Goal: Task Accomplishment & Management: Complete application form

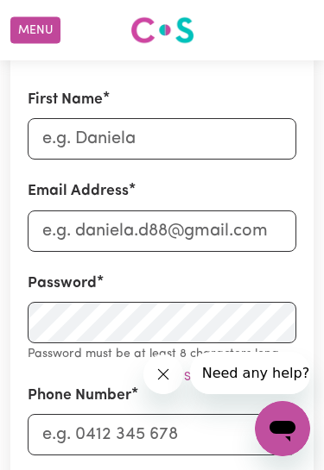
scroll to position [268, 0]
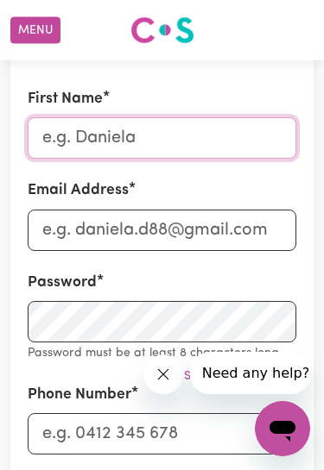
click at [157, 135] on input "First Name" at bounding box center [162, 137] width 268 height 41
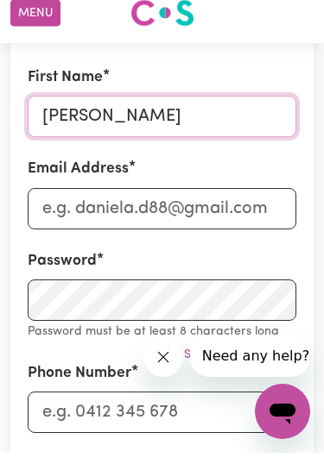
type input "Donna"
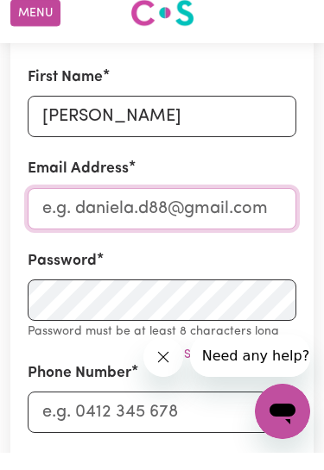
click at [196, 214] on input "Email Address" at bounding box center [162, 225] width 268 height 41
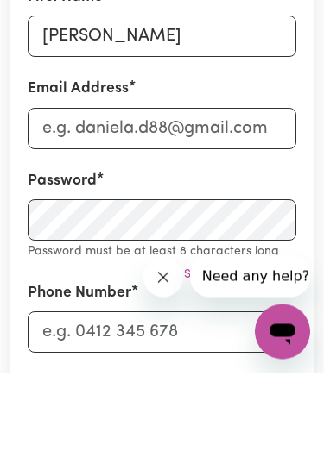
scroll to position [352, 0]
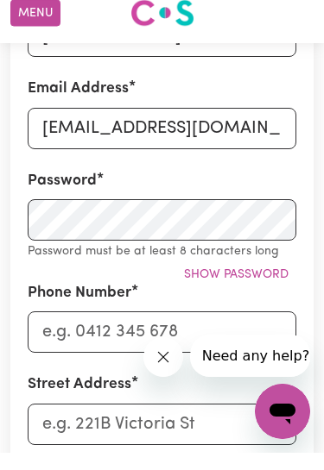
type input "dee0071@gmail.com"
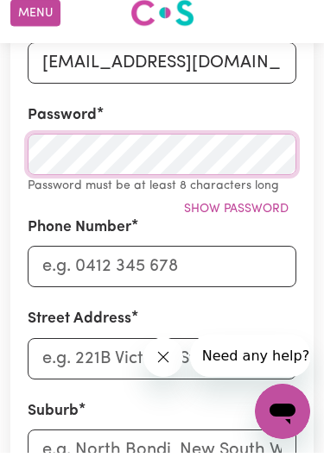
scroll to position [466, 0]
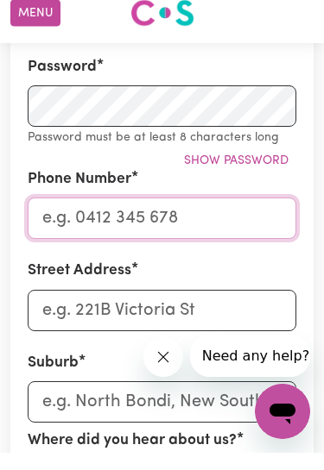
click at [228, 215] on input "Phone Number" at bounding box center [162, 235] width 268 height 41
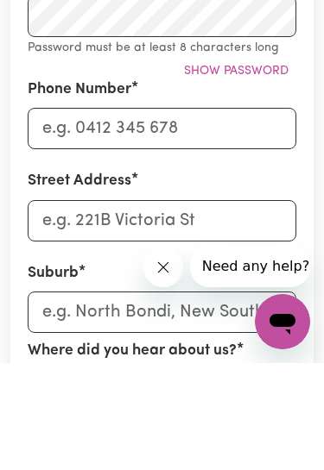
scroll to position [573, 0]
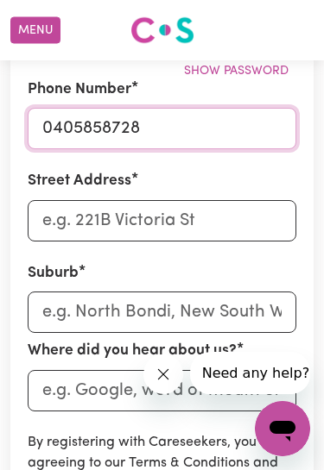
type input "0405858728"
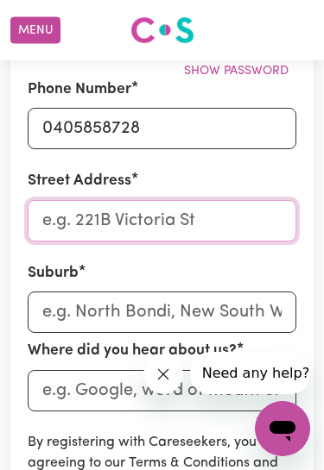
click at [173, 230] on input "Street Address" at bounding box center [162, 220] width 268 height 41
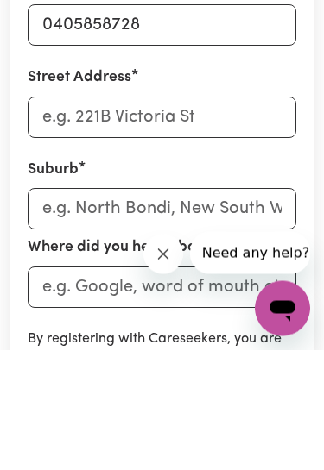
scroll to position [676, 0]
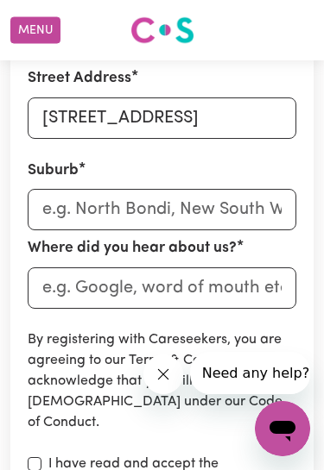
type input "27 , Moray Street"
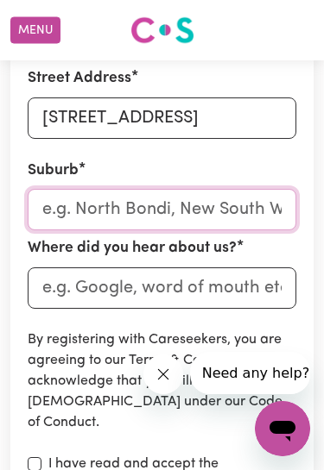
click at [164, 211] on input "text" at bounding box center [162, 209] width 268 height 41
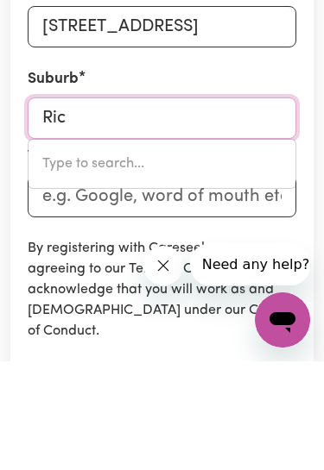
type input "Rich"
type input "Rich AVON, Victoria, 3480"
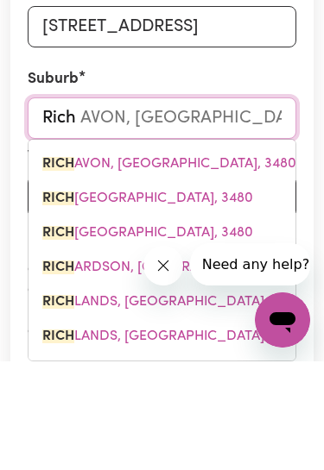
type input "Richm"
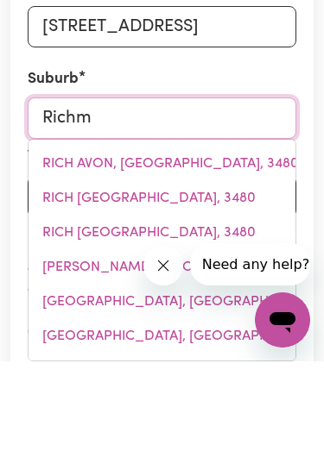
type input "Richmo"
type input "RichmoND, New South Wales, 2753"
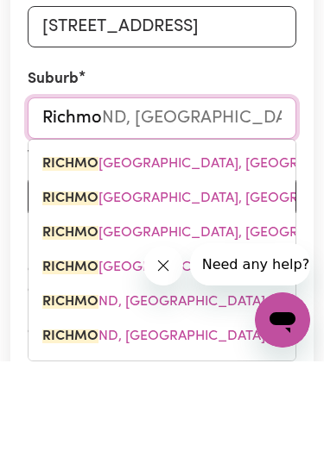
type input "Richmon"
type input "RichmonD, New South Wales, 2753"
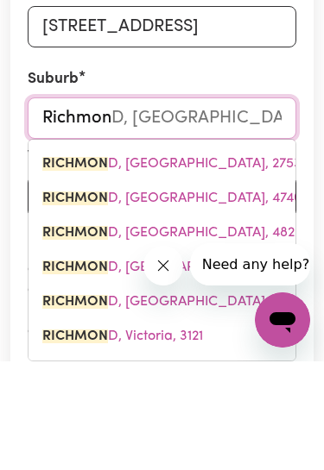
type input "Richmond"
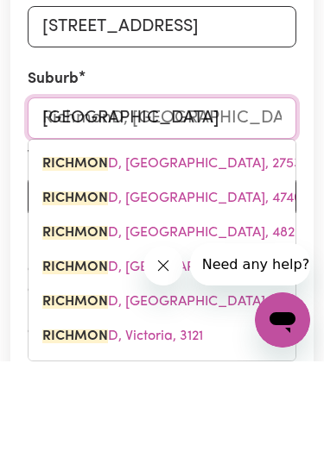
type input "Richmond, New South Wales, 2753"
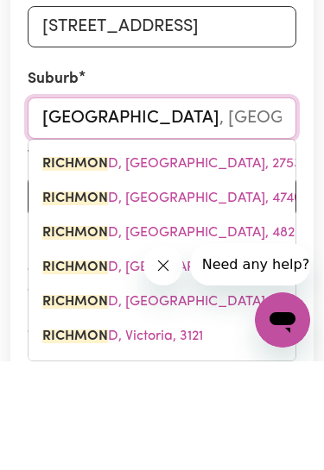
type input "Richmond"
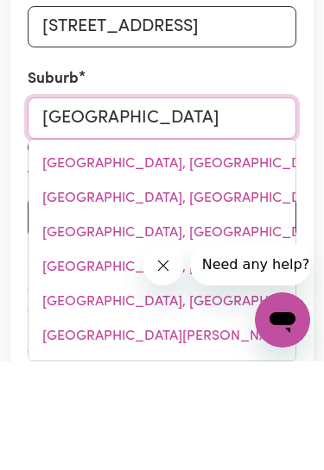
type input "Richmond EAST, Victoria, 3121"
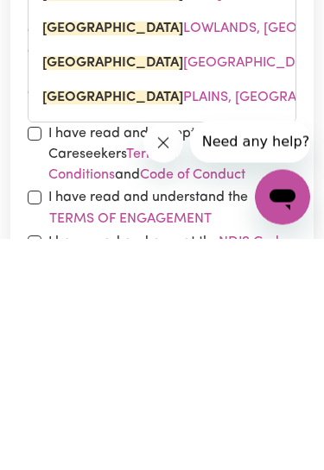
scroll to position [778, 0]
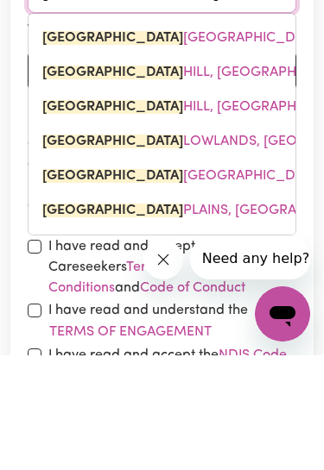
click at [236, 249] on span "RICHMOND LOWLANDS, New South Wales, 2753" at bounding box center [240, 256] width 397 height 14
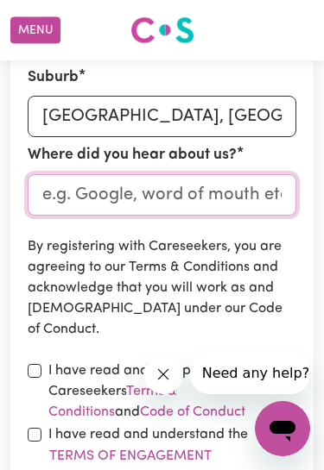
click at [198, 201] on input "Where did you hear about us?" at bounding box center [162, 194] width 268 height 41
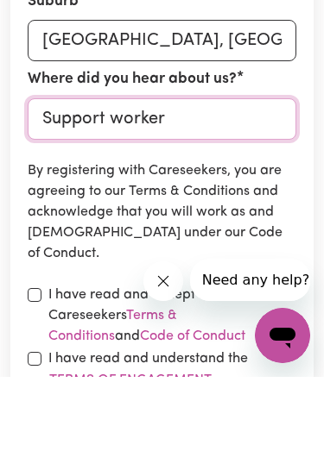
type input "Support worker"
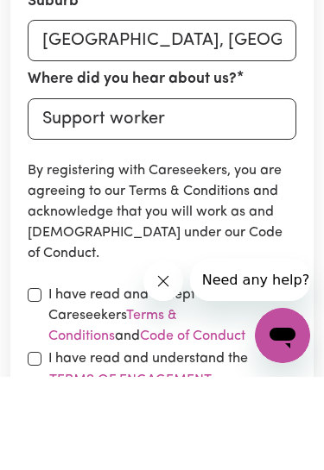
click at [247, 254] on p "By registering with Careseekers, you are agreeing to our Terms & Conditions and…" at bounding box center [162, 306] width 268 height 104
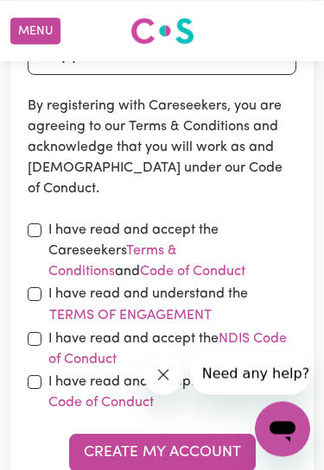
scroll to position [909, 0]
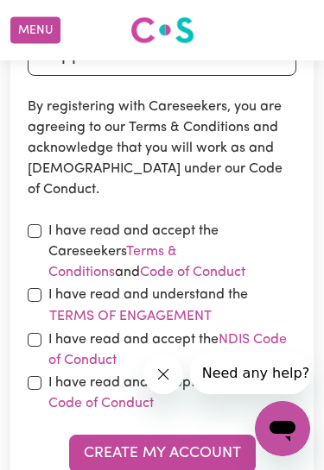
click at [38, 230] on input "checkbox" at bounding box center [35, 231] width 14 height 14
checkbox input "true"
click at [41, 308] on div "I have read and understand the Terms of Engagement" at bounding box center [162, 306] width 268 height 43
click at [40, 341] on input "checkbox" at bounding box center [35, 340] width 14 height 14
checkbox input "true"
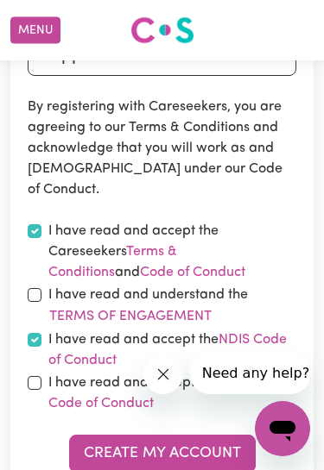
click at [43, 395] on div "I have read and accept the Aged Care Code of Conduct" at bounding box center [162, 393] width 268 height 41
click at [39, 288] on input "checkbox" at bounding box center [35, 295] width 14 height 14
checkbox input "true"
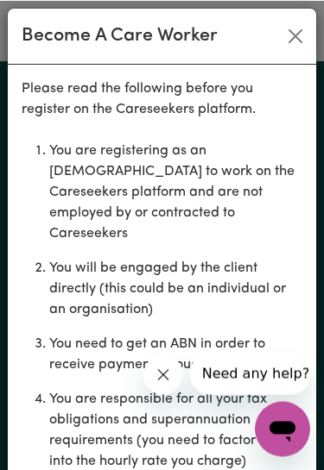
scroll to position [1449, 0]
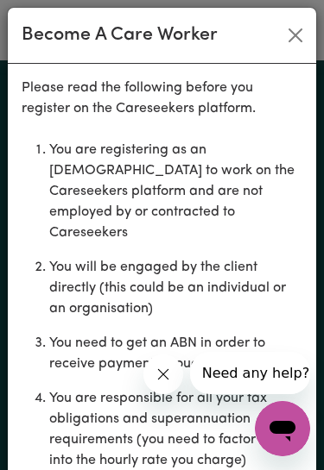
click at [171, 348] on li "You need to get an ABN in order to receive payment through the platform" at bounding box center [175, 353] width 253 height 55
click at [161, 365] on button "Close message from company" at bounding box center [163, 375] width 40 height 40
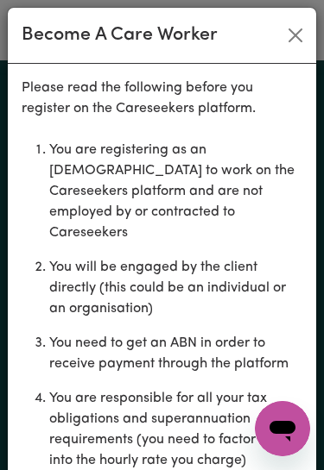
scroll to position [0, 0]
click at [276, 20] on div "Become A Care Worker" at bounding box center [162, 36] width 308 height 56
click at [290, 13] on div "Become A Care Worker" at bounding box center [162, 36] width 308 height 56
click at [286, 16] on div "Become A Care Worker" at bounding box center [162, 36] width 308 height 56
click at [297, 22] on button "Close" at bounding box center [295, 36] width 28 height 28
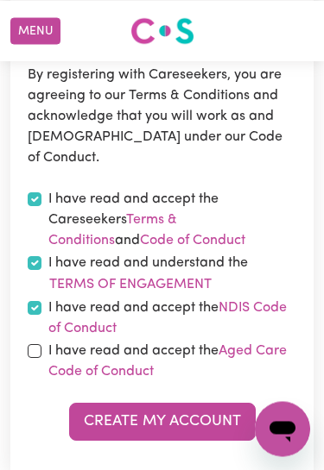
scroll to position [940, 0]
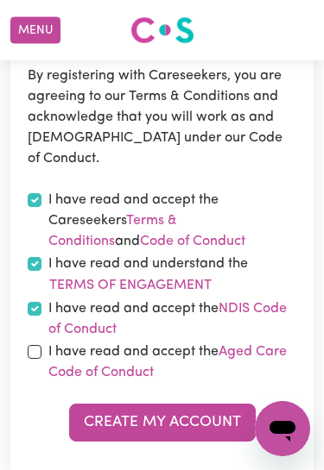
click at [33, 346] on input "checkbox" at bounding box center [35, 352] width 14 height 14
checkbox input "true"
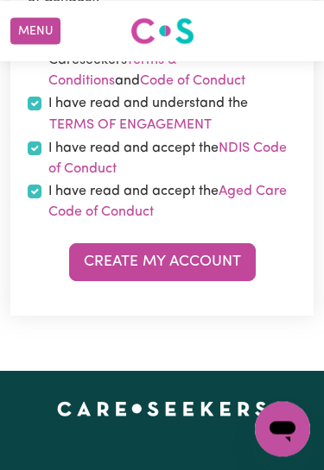
click at [207, 261] on button "Create My Account" at bounding box center [162, 262] width 186 height 38
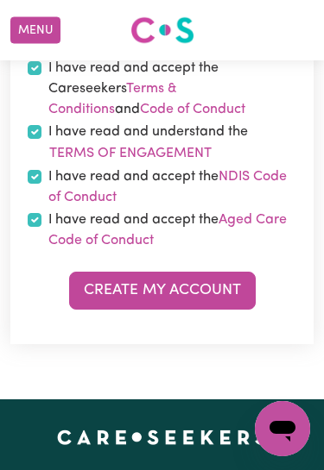
click at [201, 299] on button "Create My Account" at bounding box center [162, 291] width 186 height 38
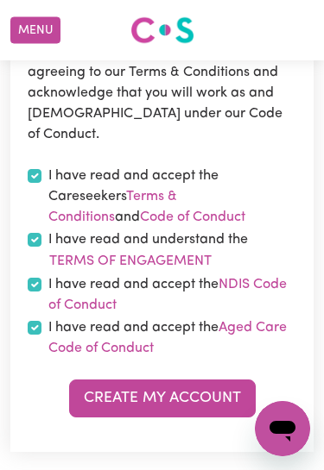
scroll to position [994, 0]
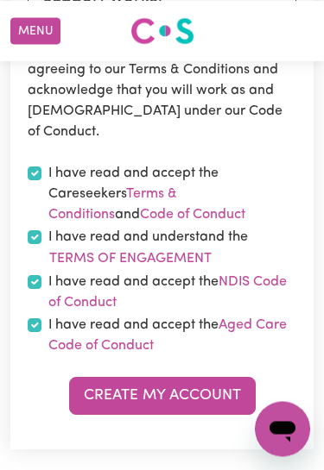
click at [155, 396] on button "Create My Account" at bounding box center [162, 396] width 186 height 38
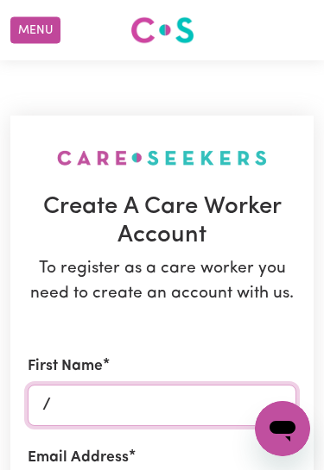
type input "/"
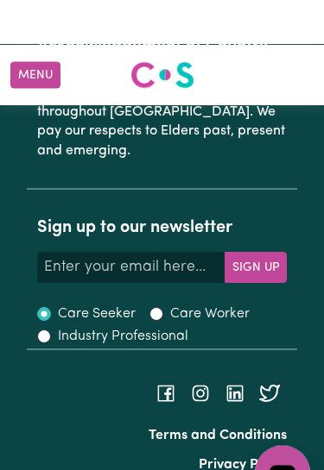
scroll to position [2780, 0]
